Goal: Task Accomplishment & Management: Manage account settings

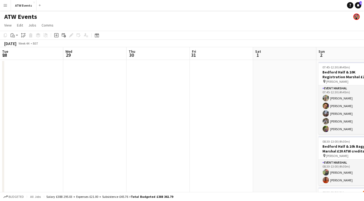
scroll to position [0, 165]
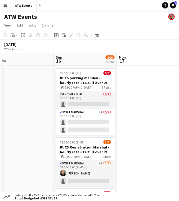
scroll to position [0, 136]
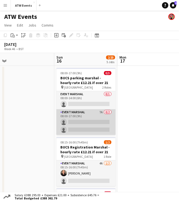
click at [100, 111] on app-card-role "Event Marshal 7A 0/2 08:00-17:00 (9h) single-neutral-actions single-neutral-act…" at bounding box center [85, 122] width 59 height 26
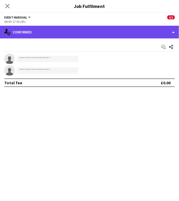
click at [55, 35] on div "single-neutral-actions-check-2 Confirmed" at bounding box center [89, 32] width 179 height 13
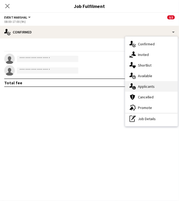
click at [139, 85] on span "Applicants" at bounding box center [146, 86] width 17 height 5
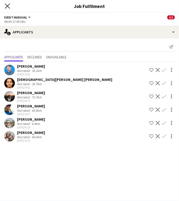
click at [7, 4] on icon "Close pop-in" at bounding box center [7, 5] width 5 height 5
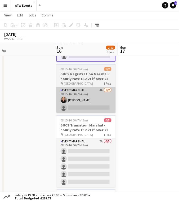
scroll to position [73, 0]
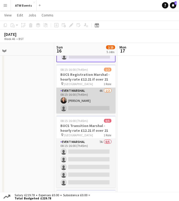
click at [99, 88] on app-card-role "Event Marshal 4A 1/2 08:15-16:00 (7h45m) Rebekka Cook single-neutral-actions" at bounding box center [85, 101] width 59 height 26
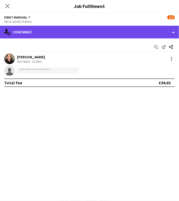
click at [88, 36] on div "single-neutral-actions-check-2 Confirmed" at bounding box center [89, 32] width 179 height 13
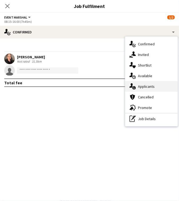
click at [142, 85] on span "Applicants" at bounding box center [146, 86] width 17 height 5
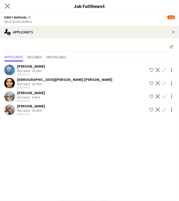
click at [4, 6] on app-icon "Close pop-in" at bounding box center [8, 6] width 8 height 8
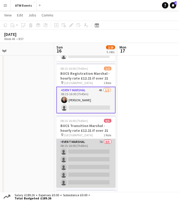
click at [103, 141] on app-card-role "Event Marshal 7A 0/5 08:15-16:00 (7h45m) single-neutral-actions single-neutral-…" at bounding box center [85, 163] width 59 height 49
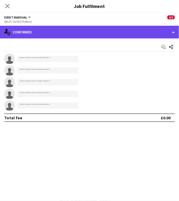
click at [57, 33] on div "single-neutral-actions-check-2 Confirmed" at bounding box center [89, 32] width 179 height 13
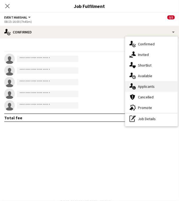
click at [142, 87] on span "Applicants" at bounding box center [146, 86] width 17 height 5
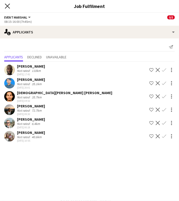
click at [8, 7] on icon at bounding box center [7, 5] width 5 height 5
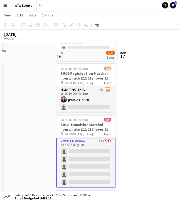
scroll to position [196, 0]
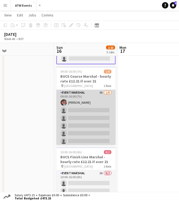
click at [99, 90] on app-card-role "Event Marshal 4A 1/8 09:00-16:00 (7h) Jordan Pope single-neutral-actions single…" at bounding box center [85, 126] width 59 height 72
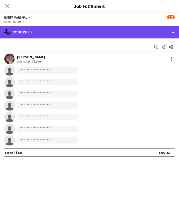
click at [69, 31] on div "single-neutral-actions-check-2 Confirmed" at bounding box center [89, 32] width 179 height 13
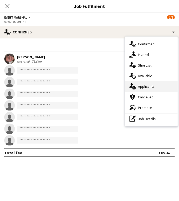
click at [146, 86] on span "Applicants" at bounding box center [146, 86] width 17 height 5
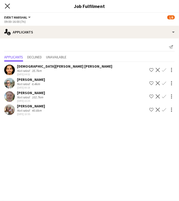
click at [7, 6] on icon at bounding box center [7, 5] width 5 height 5
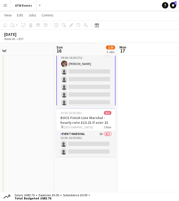
scroll to position [234, 0]
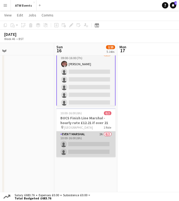
click at [98, 134] on app-card-role "Event Marshal 2A 0/2 10:00-16:00 (6h) single-neutral-actions single-neutral-act…" at bounding box center [85, 144] width 59 height 26
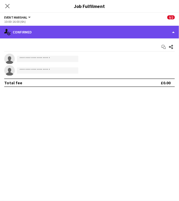
click at [60, 33] on div "single-neutral-actions-check-2 Confirmed" at bounding box center [89, 32] width 179 height 13
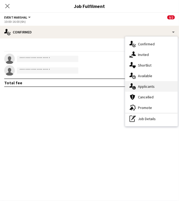
click at [144, 85] on span "Applicants" at bounding box center [146, 86] width 17 height 5
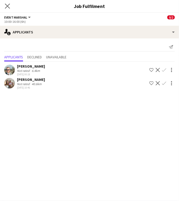
click at [10, 6] on app-icon "Close pop-in" at bounding box center [8, 6] width 8 height 8
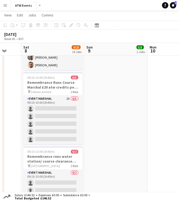
scroll to position [129, 0]
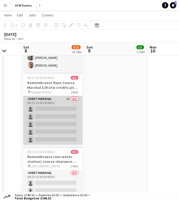
click at [68, 97] on app-card-role "Event Marshal 2A 0/5 09:15-13:00 (3h45m) single-neutral-actions single-neutral-…" at bounding box center [52, 120] width 59 height 49
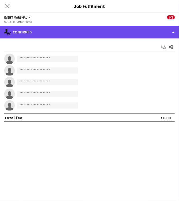
click at [58, 34] on div "single-neutral-actions-check-2 Confirmed" at bounding box center [89, 32] width 179 height 13
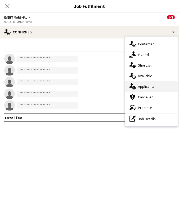
click at [142, 90] on div "single-neutral-actions-information Applicants" at bounding box center [151, 86] width 52 height 11
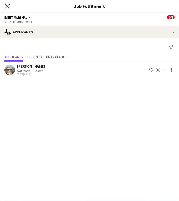
click at [6, 7] on icon "Close pop-in" at bounding box center [7, 5] width 5 height 5
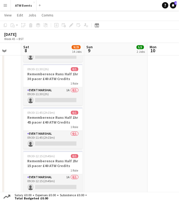
scroll to position [264, 0]
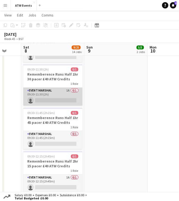
click at [69, 87] on app-card-role "Event Marshal 1A 0/1 09:30-11:30 (2h) single-neutral-actions" at bounding box center [52, 96] width 59 height 18
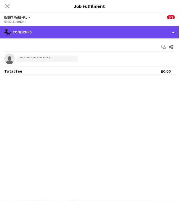
click at [45, 31] on div "single-neutral-actions-check-2 Confirmed" at bounding box center [89, 32] width 179 height 13
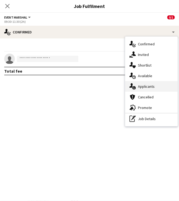
click at [142, 83] on div "single-neutral-actions-information Applicants" at bounding box center [151, 86] width 52 height 11
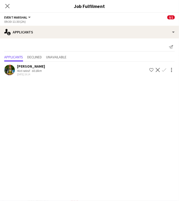
click at [163, 70] on app-icon "Confirm" at bounding box center [164, 70] width 4 height 4
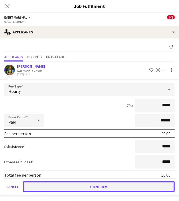
click at [141, 185] on button "Confirm" at bounding box center [99, 186] width 152 height 11
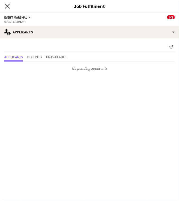
click at [7, 7] on icon at bounding box center [7, 5] width 5 height 5
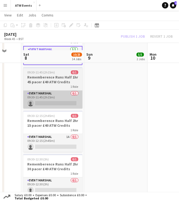
scroll to position [316, 0]
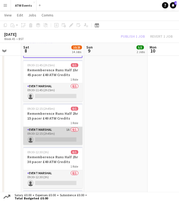
click at [68, 127] on app-card-role "Event Marshal 1A 0/1 09:30-12:15 (2h45m) single-neutral-actions" at bounding box center [52, 136] width 59 height 18
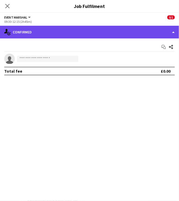
click at [72, 31] on div "single-neutral-actions-check-2 Confirmed" at bounding box center [89, 32] width 179 height 13
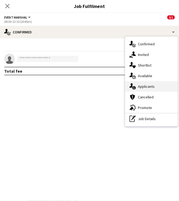
click at [138, 87] on span "Applicants" at bounding box center [146, 86] width 17 height 5
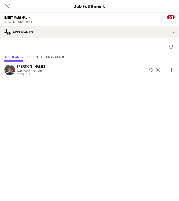
click at [161, 70] on button "Confirm" at bounding box center [164, 70] width 6 height 6
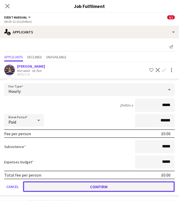
click at [128, 185] on button "Confirm" at bounding box center [99, 186] width 152 height 11
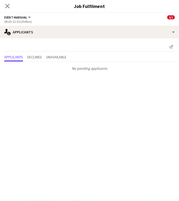
scroll to position [247, 0]
click at [7, 7] on icon "Close pop-in" at bounding box center [7, 5] width 5 height 5
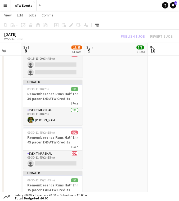
click at [138, 34] on div "Publish 1 job Revert 1 job" at bounding box center [146, 36] width 65 height 6
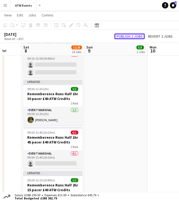
click at [138, 34] on button "Publish 2 jobs" at bounding box center [129, 36] width 30 height 6
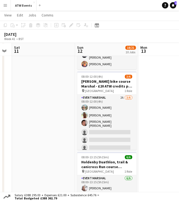
scroll to position [241, 0]
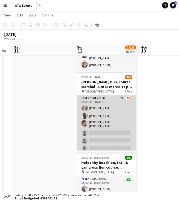
click at [118, 95] on app-card-role "Event Marshal 2A 3/6 08:00-12:00 (4h) Joe Langham Nathan Graves Robert Lee sing…" at bounding box center [106, 124] width 59 height 58
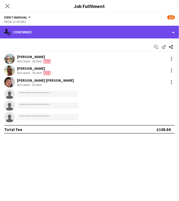
click at [76, 32] on div "single-neutral-actions-check-2 Confirmed" at bounding box center [89, 32] width 179 height 13
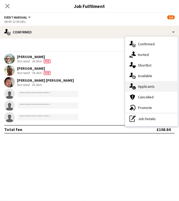
click at [139, 83] on div "single-neutral-actions-information Applicants" at bounding box center [151, 86] width 52 height 11
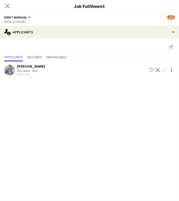
click at [17, 71] on div "Amy Metcalf Not rated 5km 06-10-2025 16:16 Shortlist crew Decline Confirm" at bounding box center [89, 70] width 179 height 12
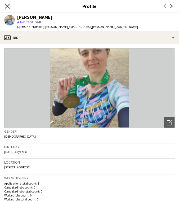
click at [8, 8] on icon "Close pop-in" at bounding box center [7, 5] width 5 height 5
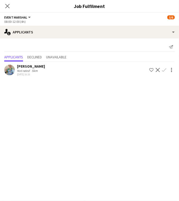
click at [164, 71] on app-icon "Confirm" at bounding box center [164, 70] width 4 height 4
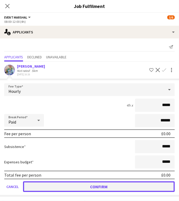
click at [127, 186] on button "Confirm" at bounding box center [99, 186] width 152 height 11
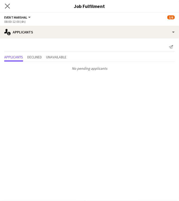
click at [4, 6] on app-icon "Close pop-in" at bounding box center [8, 6] width 8 height 8
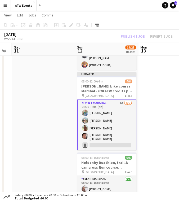
click at [135, 35] on div "Publish 1 job Revert 1 job" at bounding box center [146, 36] width 65 height 6
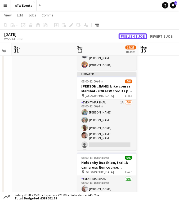
click at [135, 35] on button "Publish 1 job" at bounding box center [133, 36] width 28 height 6
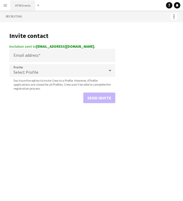
click at [21, 6] on button "ATW Events Close" at bounding box center [23, 5] width 24 height 10
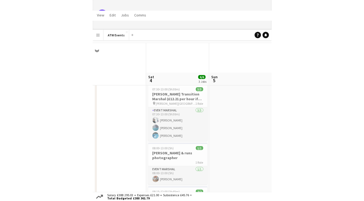
scroll to position [5, 0]
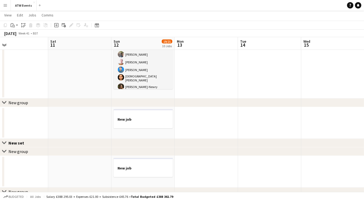
scroll to position [377, 0]
click at [55, 25] on icon "Add job" at bounding box center [56, 25] width 4 height 4
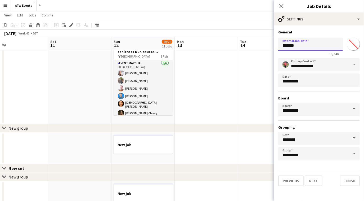
drag, startPoint x: 312, startPoint y: 48, endPoint x: 231, endPoint y: 42, distance: 81.2
type input "**********"
click at [311, 178] on button "Next" at bounding box center [314, 180] width 18 height 11
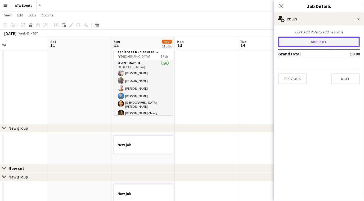
click at [293, 44] on button "Add role" at bounding box center [319, 42] width 82 height 11
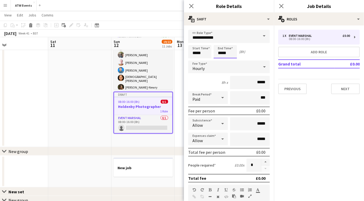
click at [222, 53] on input "*****" at bounding box center [225, 51] width 23 height 13
type input "*****"
click at [263, 83] on input "*****" at bounding box center [250, 82] width 40 height 13
type input "**"
type input "******"
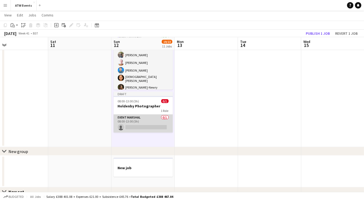
click at [149, 121] on app-card-role "Event Marshal 0/1 08:00-13:00 (5h) single-neutral-actions" at bounding box center [143, 123] width 59 height 18
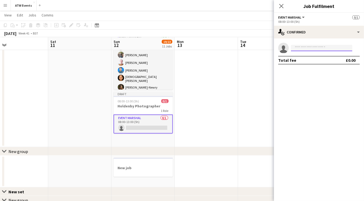
click at [297, 45] on input at bounding box center [321, 48] width 61 height 6
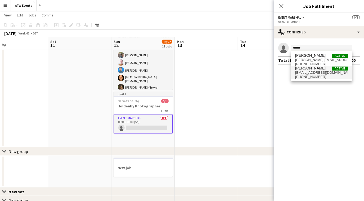
type input "******"
click at [306, 71] on span "maggie2405@hotmail.com" at bounding box center [321, 72] width 53 height 4
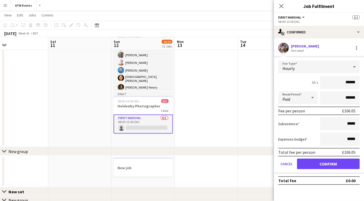
click at [350, 83] on input "******" at bounding box center [340, 82] width 40 height 13
click at [357, 84] on input "******" at bounding box center [340, 82] width 40 height 13
type input "**"
type input "******"
click at [329, 162] on button "Confirm" at bounding box center [328, 163] width 63 height 11
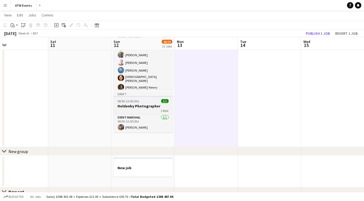
click at [140, 103] on h3 "Holdenby Photographer" at bounding box center [143, 105] width 59 height 5
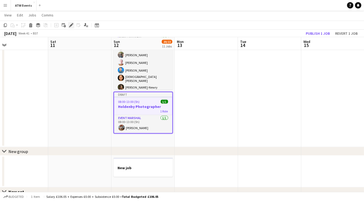
click at [70, 22] on div "Edit" at bounding box center [71, 25] width 6 height 6
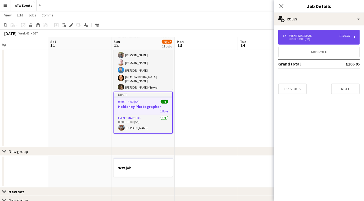
click at [296, 40] on div "08:00-13:00 (5h)" at bounding box center [315, 39] width 67 height 3
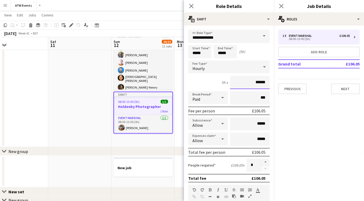
click at [257, 81] on input "******" at bounding box center [250, 82] width 40 height 13
type input "******"
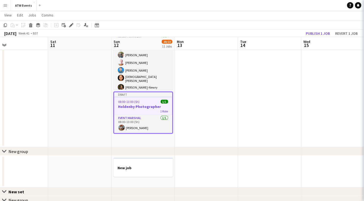
scroll to position [0, 0]
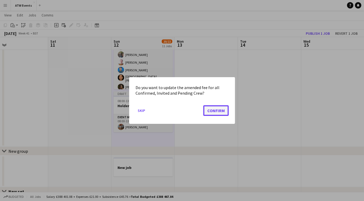
click at [210, 109] on button "Confirm" at bounding box center [215, 110] width 25 height 11
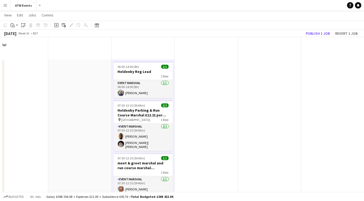
scroll to position [377, 0]
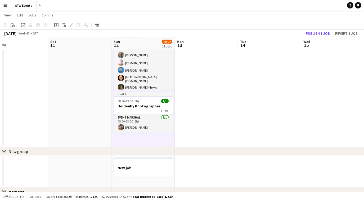
click at [315, 38] on app-board-header-date "Wed 15" at bounding box center [332, 43] width 63 height 13
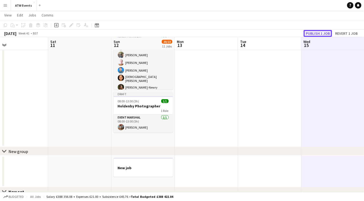
click at [312, 35] on button "Publish 1 job" at bounding box center [318, 33] width 28 height 7
